Goal: Task Accomplishment & Management: Use online tool/utility

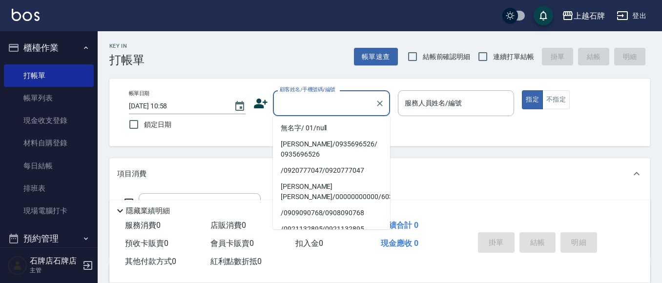
click at [305, 128] on li "無名字/ 01/null" at bounding box center [331, 128] width 117 height 16
type input "無名字/ 01/null"
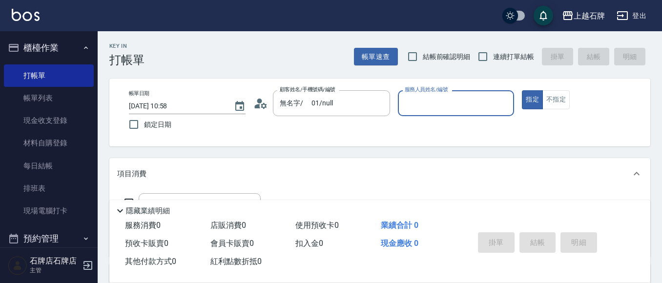
click at [456, 100] on input "服務人員姓名/編號" at bounding box center [456, 103] width 108 height 17
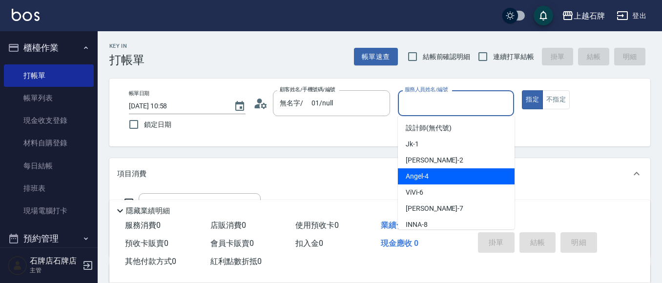
click at [443, 178] on div "[PERSON_NAME] -4" at bounding box center [456, 176] width 117 height 16
type input "[PERSON_NAME]-4"
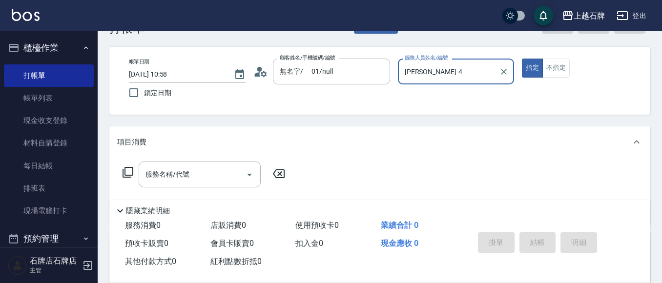
scroll to position [49, 0]
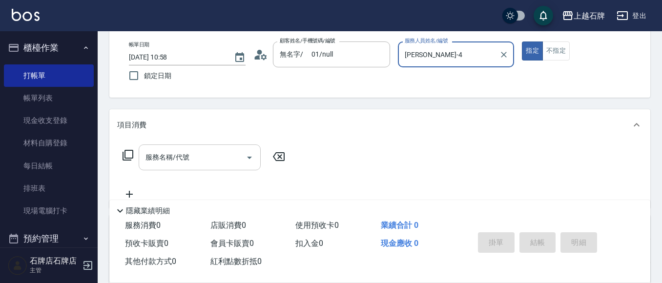
click at [224, 159] on input "服務名稱/代號" at bounding box center [192, 157] width 99 height 17
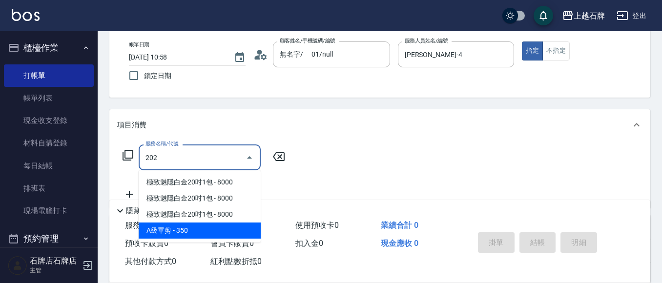
click at [231, 230] on span "A級單剪 - 350" at bounding box center [200, 231] width 122 height 16
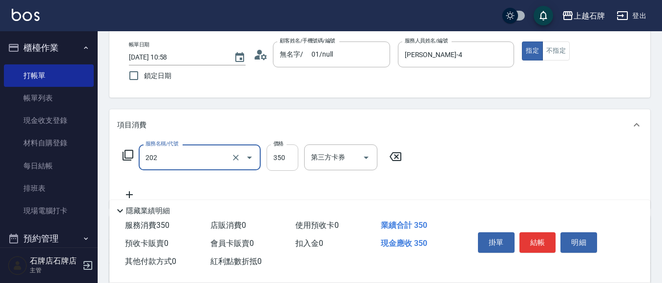
type input "A級單剪(202)"
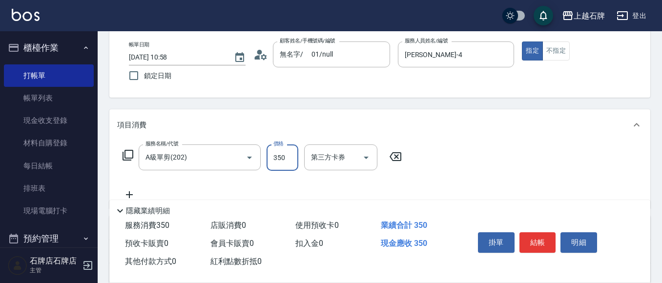
click at [281, 160] on input "350" at bounding box center [283, 158] width 32 height 26
type input "399"
click at [556, 50] on button "不指定" at bounding box center [556, 51] width 27 height 19
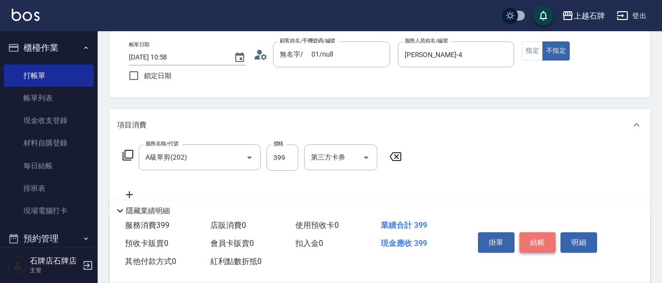
click at [544, 240] on button "結帳" at bounding box center [538, 242] width 37 height 21
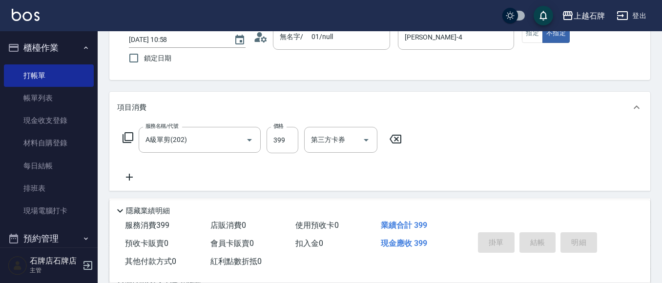
scroll to position [98, 0]
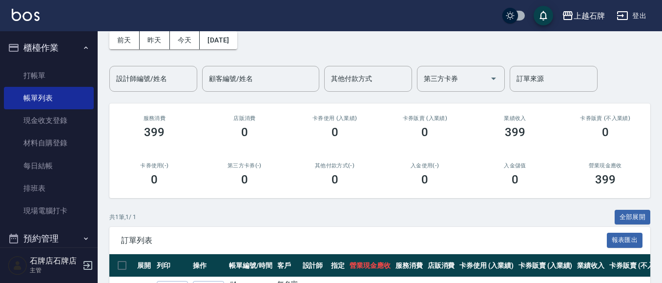
scroll to position [98, 0]
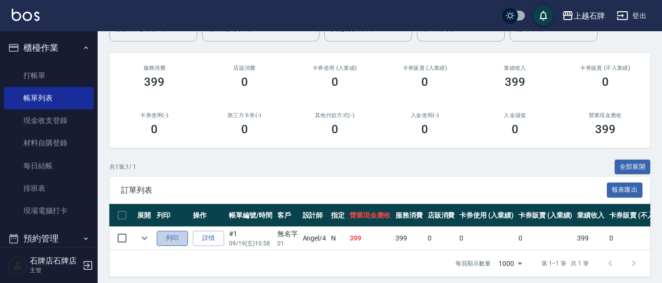
click at [173, 239] on button "列印" at bounding box center [172, 238] width 31 height 15
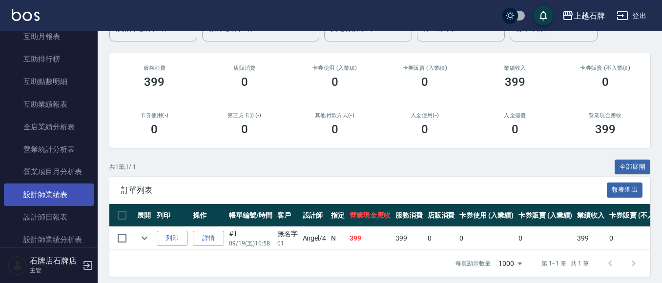
scroll to position [439, 0]
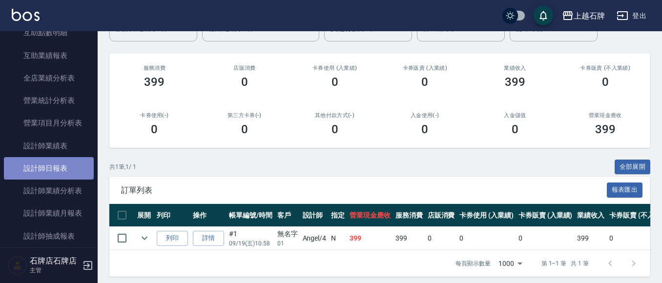
click at [55, 171] on link "設計師日報表" at bounding box center [49, 168] width 90 height 22
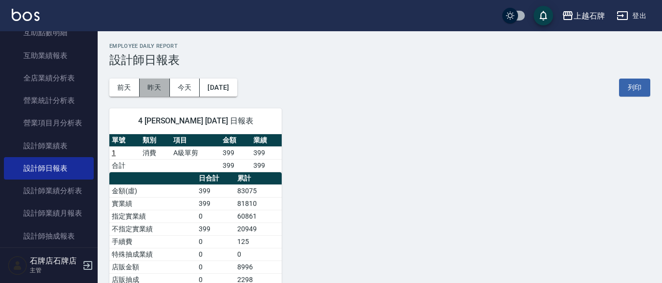
click at [158, 86] on button "昨天" at bounding box center [155, 88] width 30 height 18
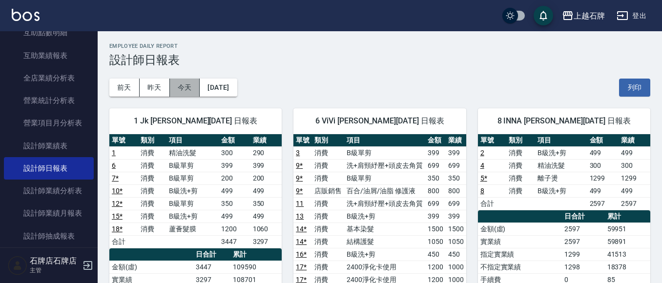
click at [186, 90] on button "今天" at bounding box center [185, 88] width 30 height 18
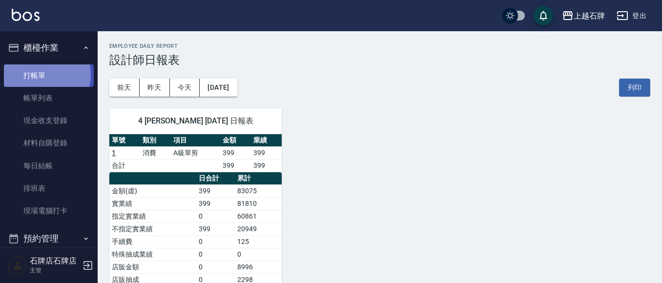
click at [35, 74] on link "打帳單" at bounding box center [49, 75] width 90 height 22
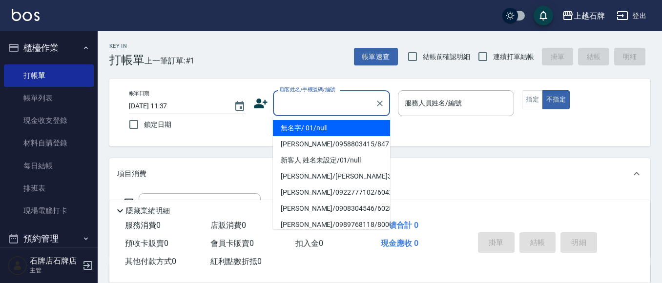
click at [317, 101] on input "顧客姓名/手機號碼/編號" at bounding box center [324, 103] width 94 height 17
click at [330, 128] on li "無名字/ 01/null" at bounding box center [331, 128] width 117 height 16
type input "無名字/ 01/null"
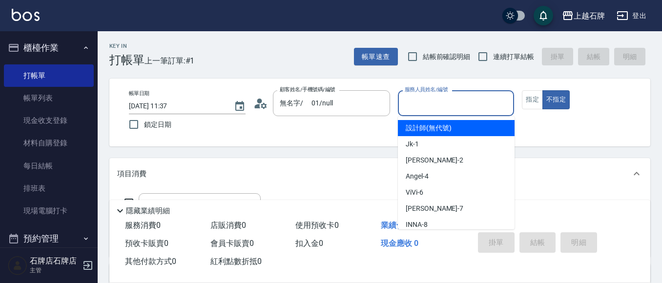
drag, startPoint x: 471, startPoint y: 105, endPoint x: 458, endPoint y: 153, distance: 50.1
click at [472, 112] on div "服務人員姓名/編號" at bounding box center [456, 103] width 117 height 26
click at [464, 105] on input "服務人員姓名/編號" at bounding box center [456, 103] width 108 height 17
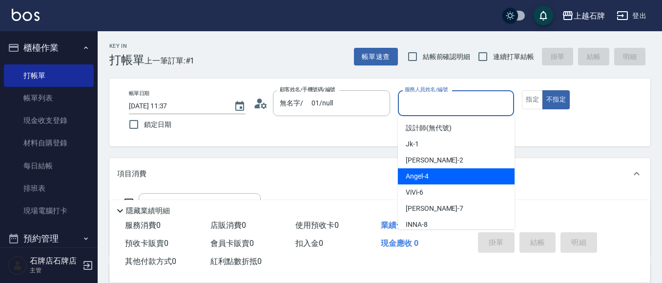
click at [447, 178] on div "[PERSON_NAME] -4" at bounding box center [456, 176] width 117 height 16
type input "[PERSON_NAME]-4"
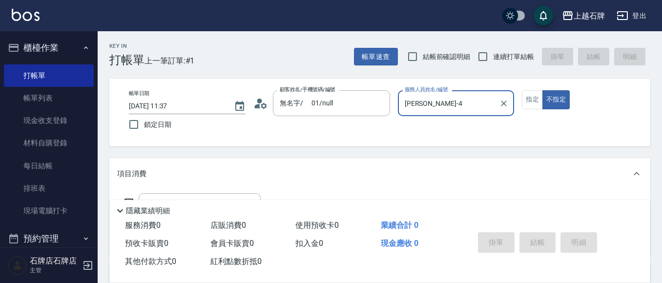
scroll to position [49, 0]
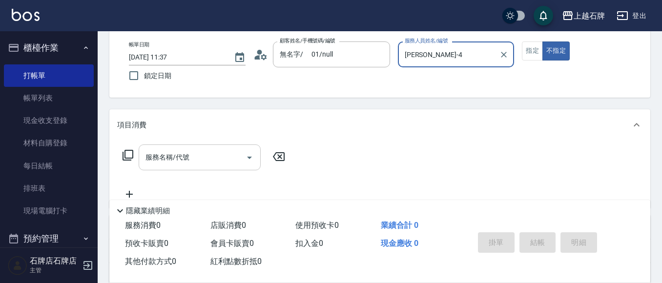
click at [213, 162] on input "服務名稱/代號" at bounding box center [192, 157] width 99 height 17
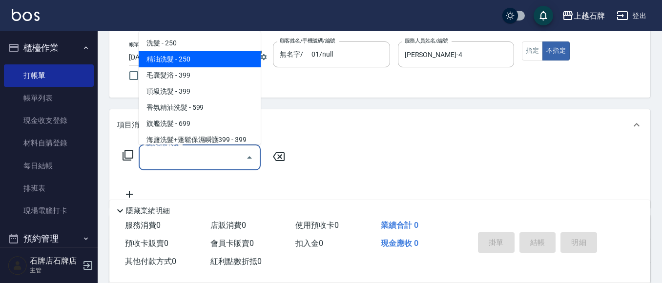
click at [223, 58] on span "精油洗髮 - 250" at bounding box center [200, 59] width 122 height 16
type input "精油洗髮(102)"
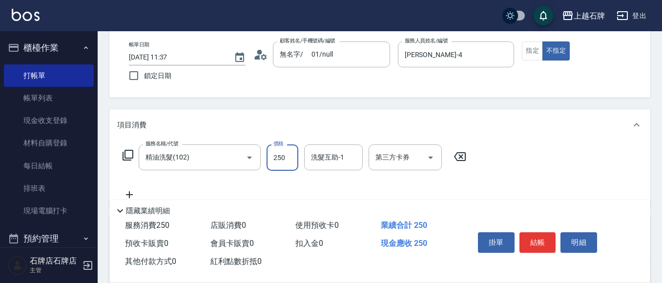
click at [291, 158] on input "250" at bounding box center [283, 158] width 32 height 26
type input "300"
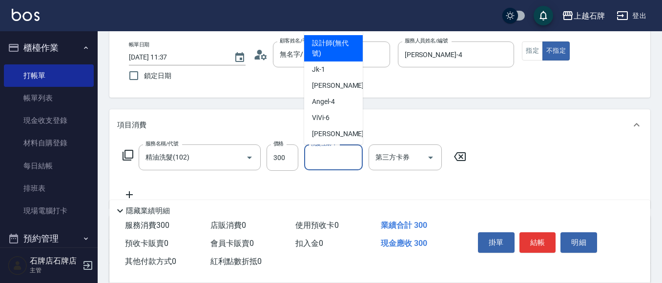
click at [339, 156] on input "洗髮互助-1" at bounding box center [334, 157] width 50 height 17
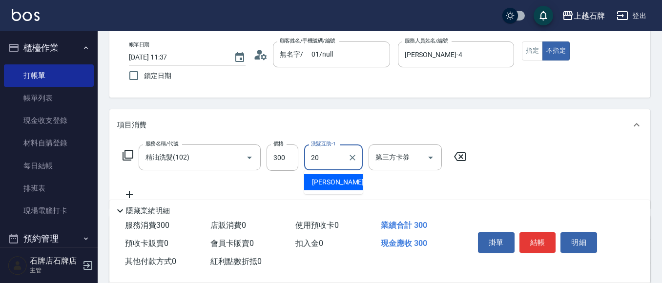
click at [333, 185] on span "[PERSON_NAME] -20" at bounding box center [343, 182] width 62 height 10
type input "[PERSON_NAME]-20"
click at [545, 235] on button "結帳" at bounding box center [538, 242] width 37 height 21
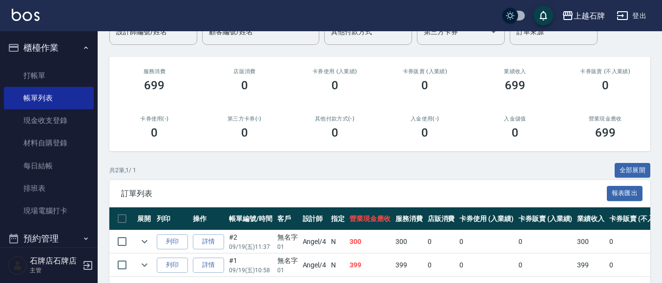
scroll to position [98, 0]
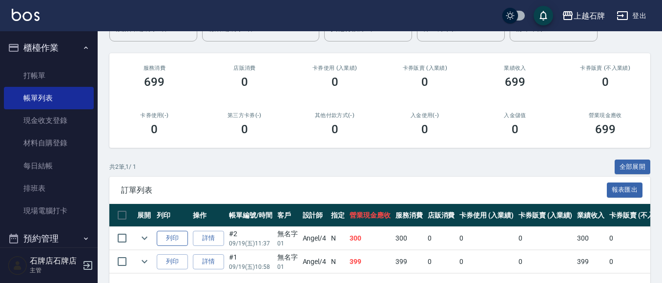
click at [178, 239] on button "列印" at bounding box center [172, 238] width 31 height 15
